Goal: Task Accomplishment & Management: Use online tool/utility

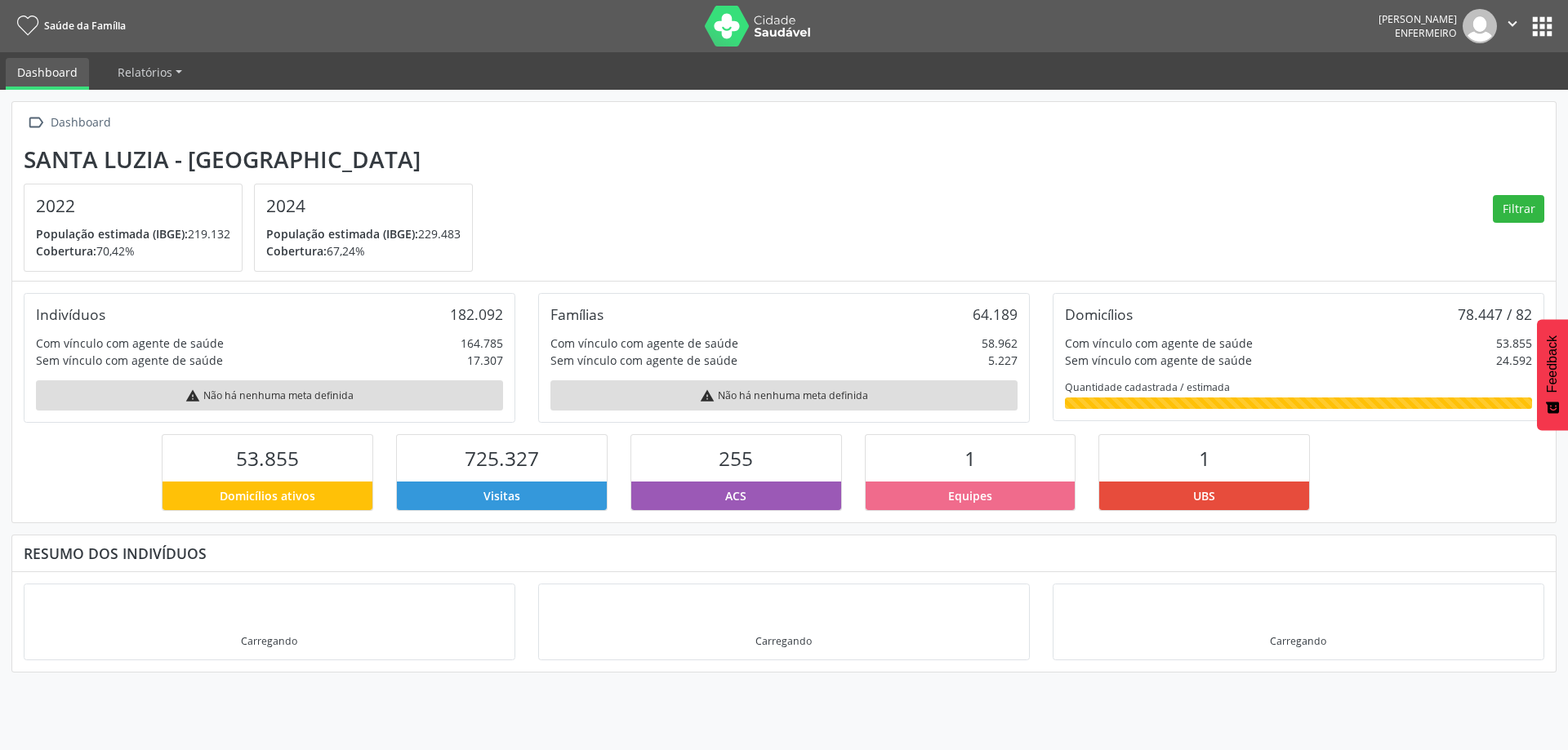
click at [1510, 23] on icon "" at bounding box center [1512, 23] width 18 height 18
drag, startPoint x: 1399, startPoint y: 145, endPoint x: 1493, endPoint y: 51, distance: 132.9
click at [1399, 144] on div " Dashboard [GEOGRAPHIC_DATA] - MG 2022 População estimada (IBGE): 219.132 Cobe…" at bounding box center [784, 192] width 1543 height 180
click at [1537, 17] on button "apps" at bounding box center [1542, 27] width 29 height 29
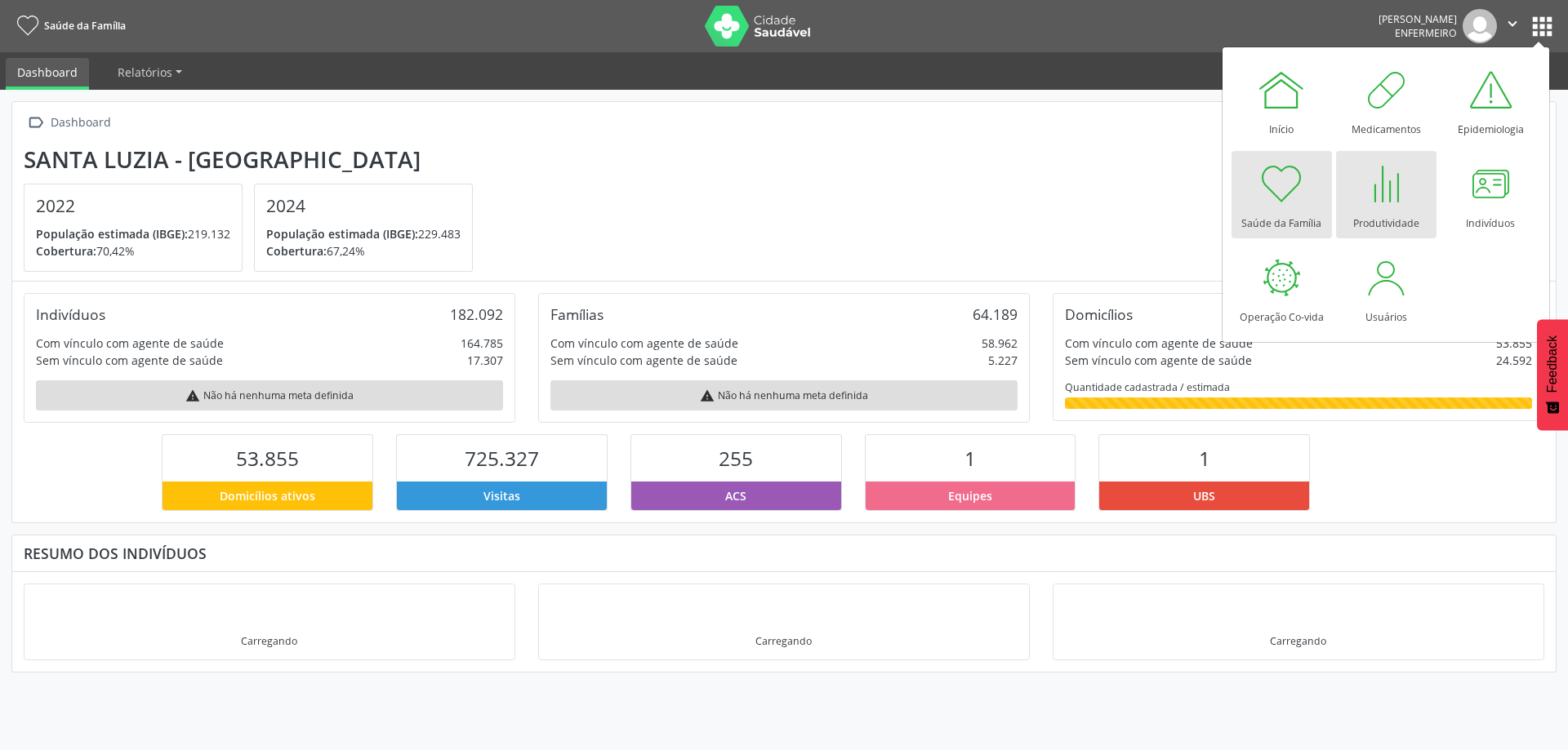
click at [1387, 194] on div at bounding box center [1385, 183] width 49 height 49
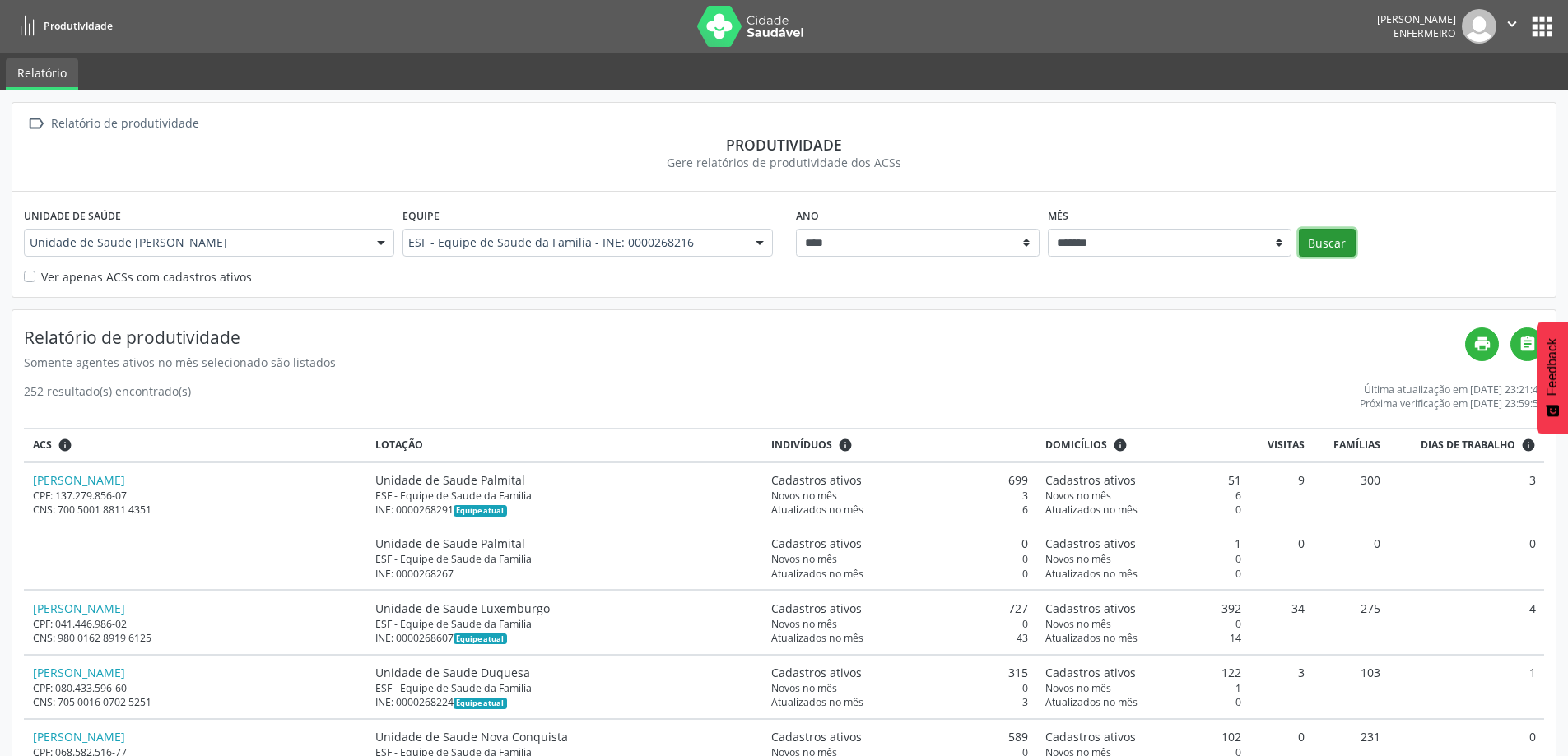
drag, startPoint x: 1326, startPoint y: 240, endPoint x: 1283, endPoint y: 347, distance: 115.3
click at [1327, 240] on button "Buscar" at bounding box center [1327, 242] width 56 height 28
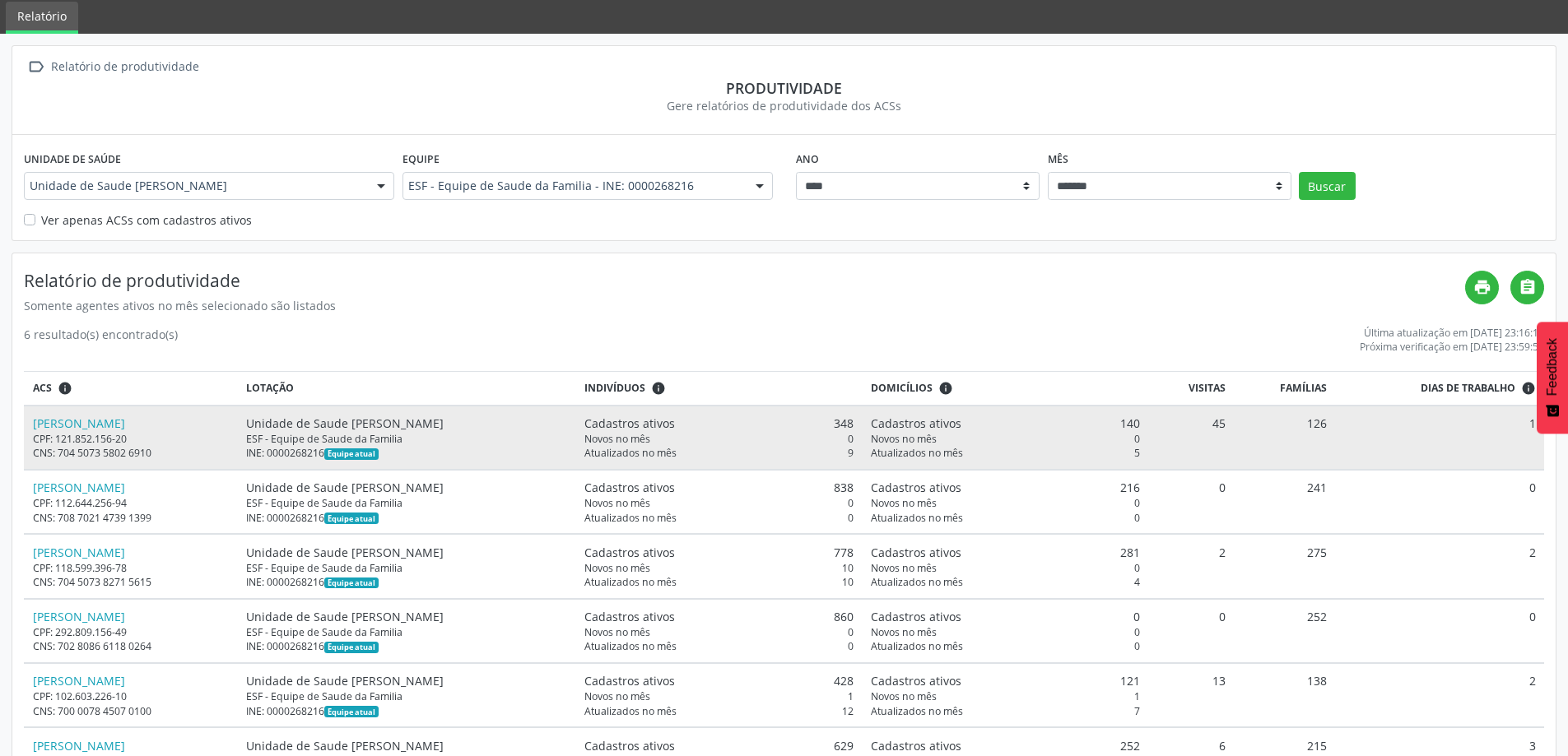
scroll to position [128, 0]
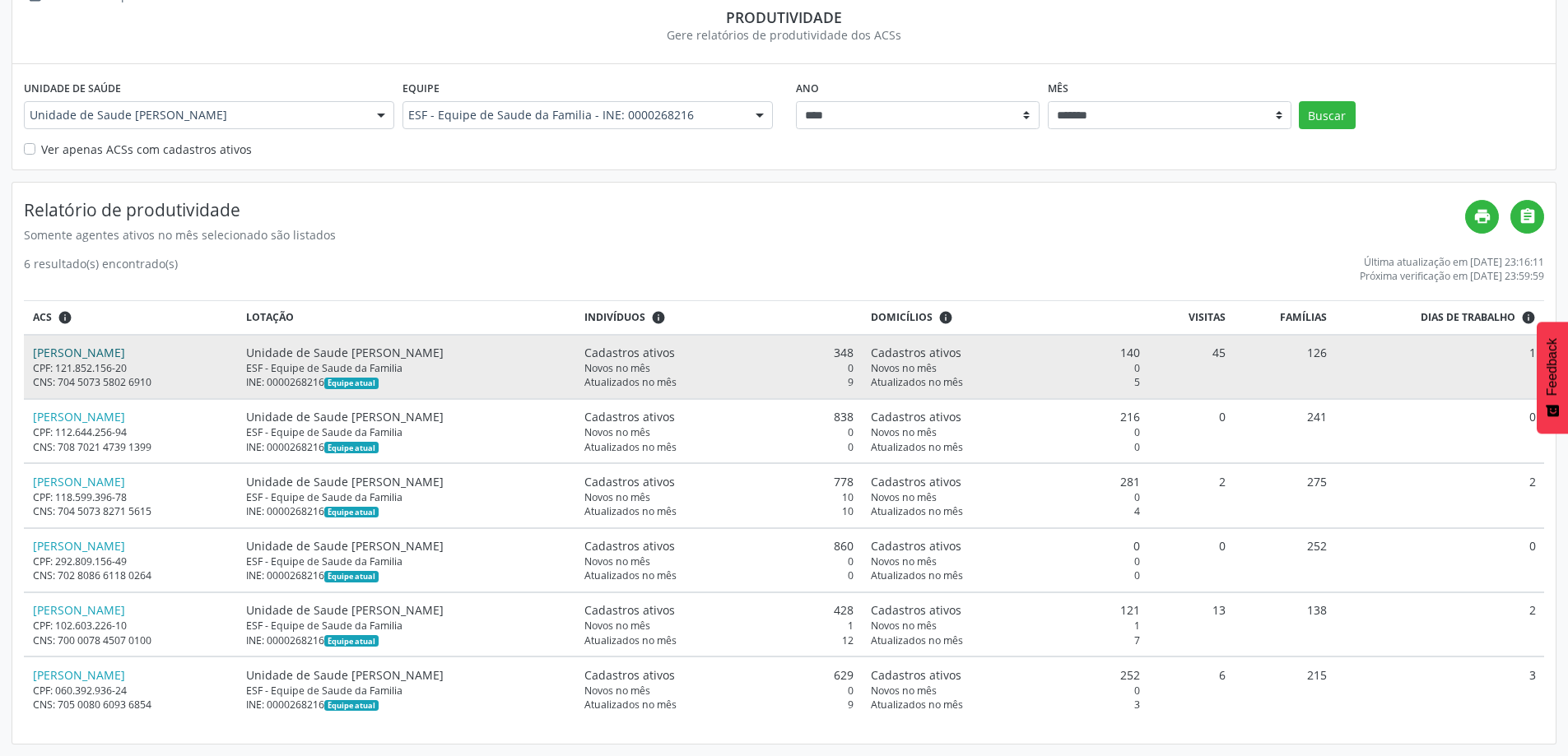
click at [93, 353] on link "Jefferson Teixeira Santos" at bounding box center [78, 352] width 92 height 15
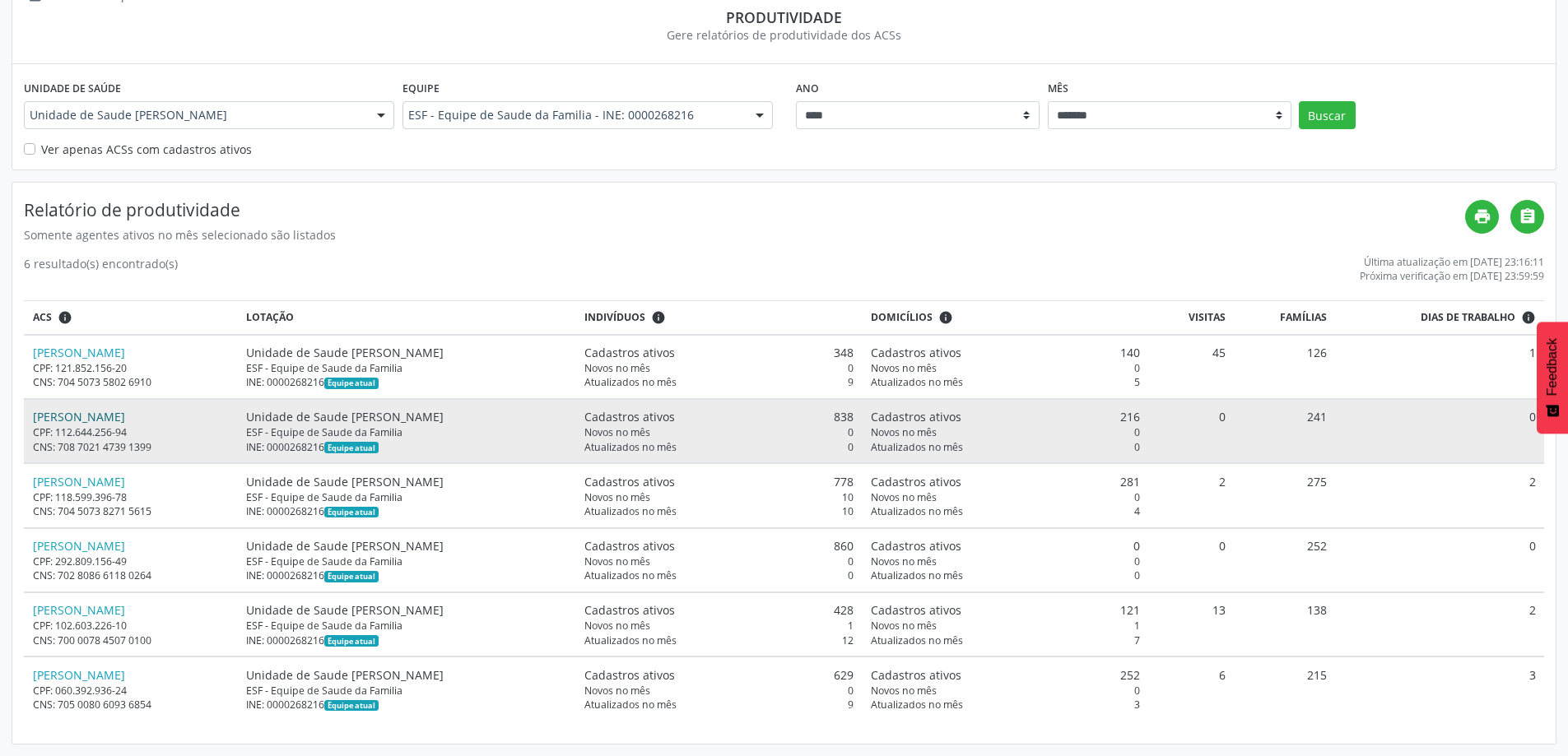
click at [82, 417] on link "Junio Gomes Pereira" at bounding box center [78, 416] width 92 height 15
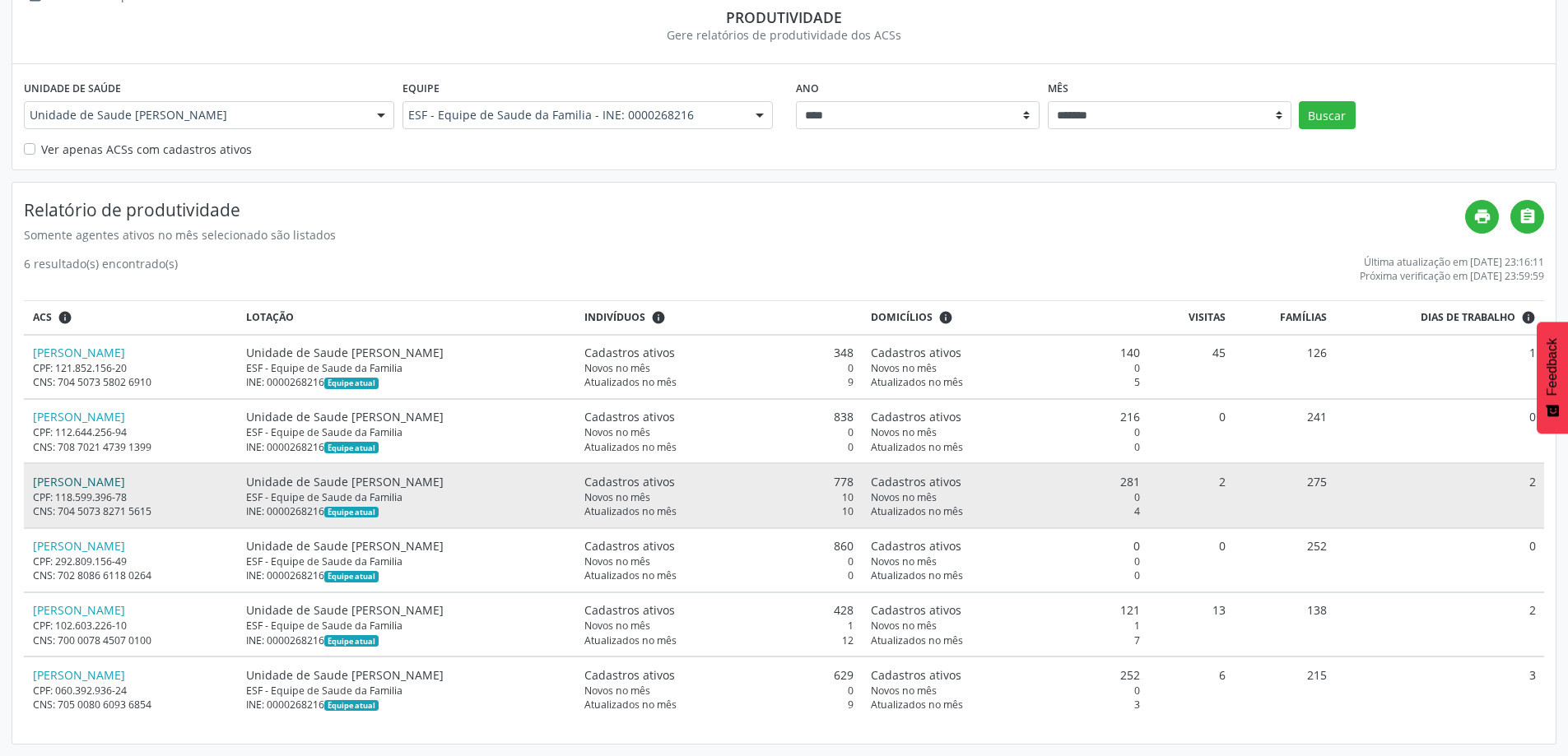
click at [94, 480] on link "Kamila Cares de Araujo" at bounding box center [78, 481] width 92 height 15
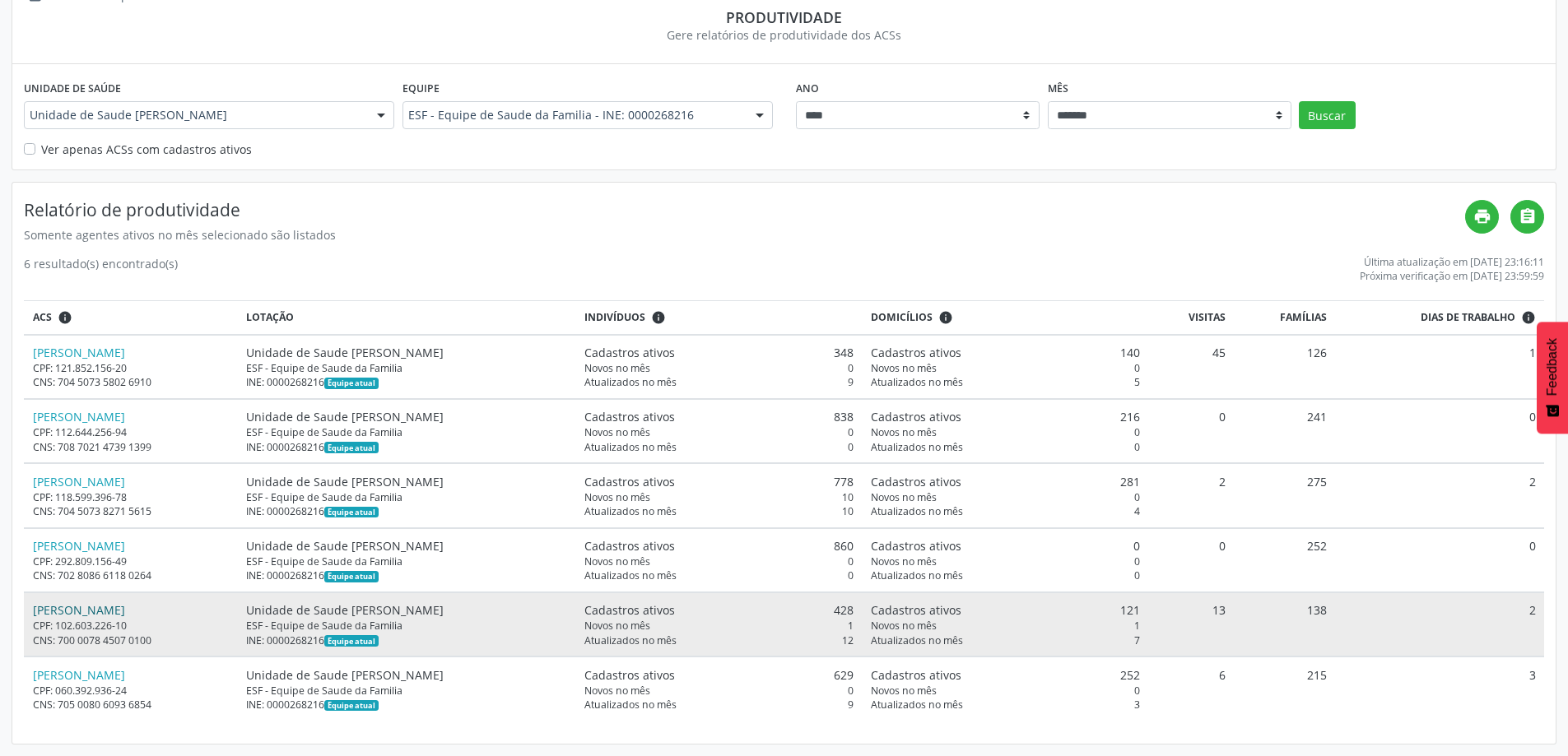
click at [115, 615] on link "Priscila Reis Alves de Sousa" at bounding box center [78, 609] width 92 height 15
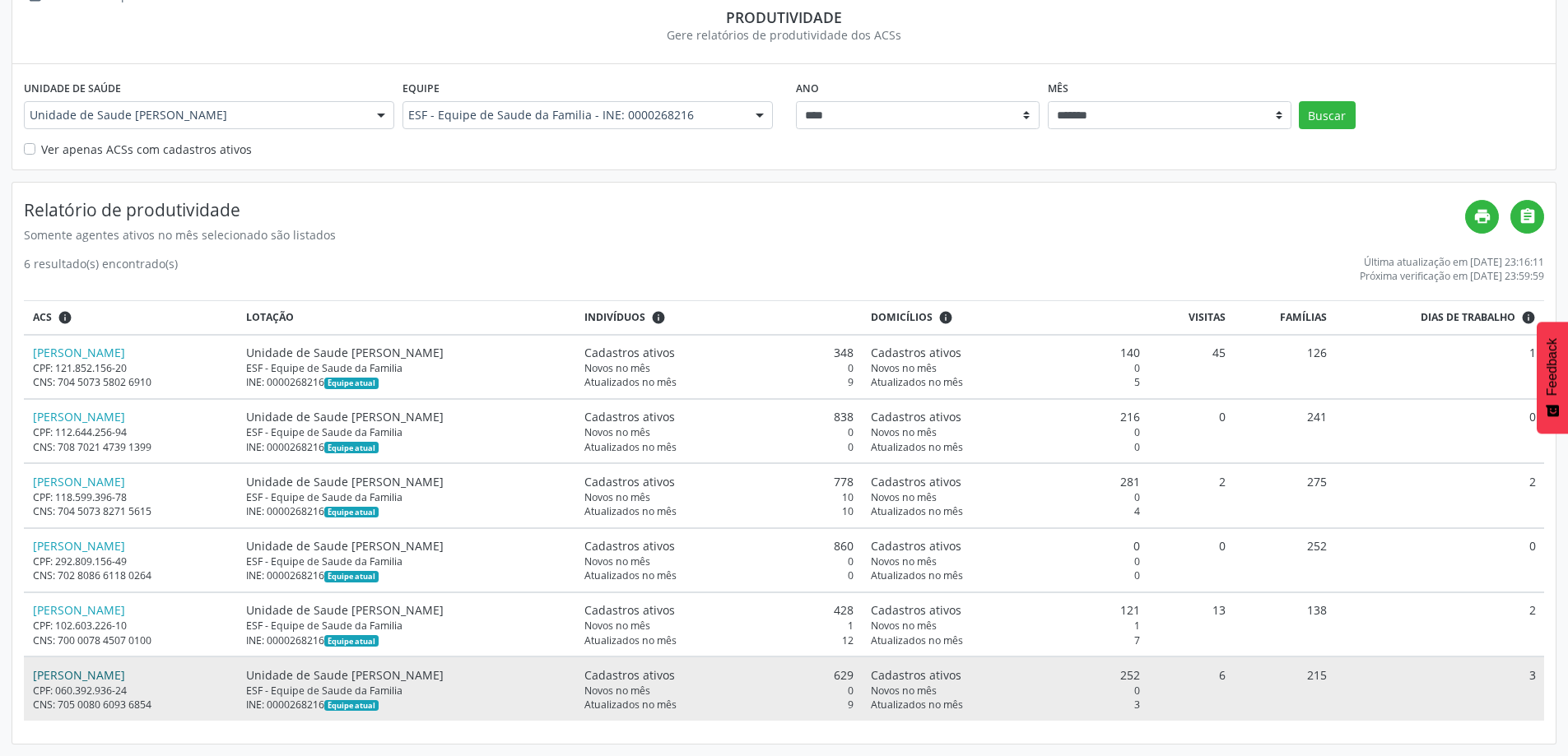
click at [100, 675] on link "Warley Esteves Viana" at bounding box center [78, 675] width 92 height 15
